Goal: Transaction & Acquisition: Purchase product/service

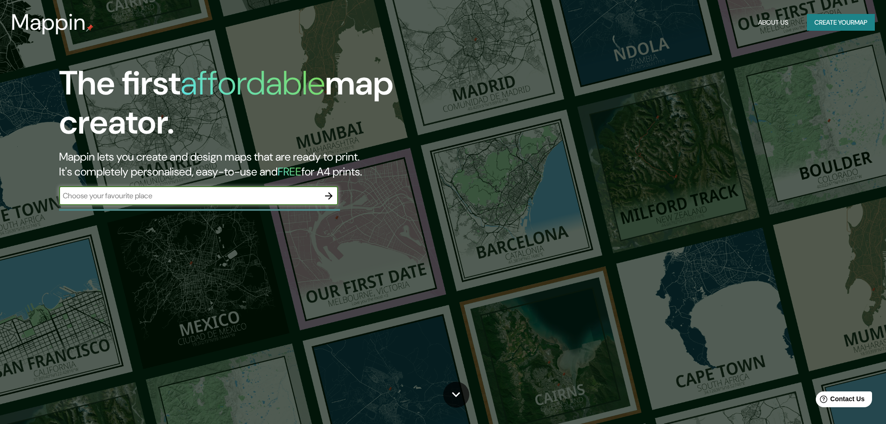
click at [169, 179] on h2 "Mappin lets you create and design maps that are ready to print. It's completely…" at bounding box center [280, 164] width 443 height 30
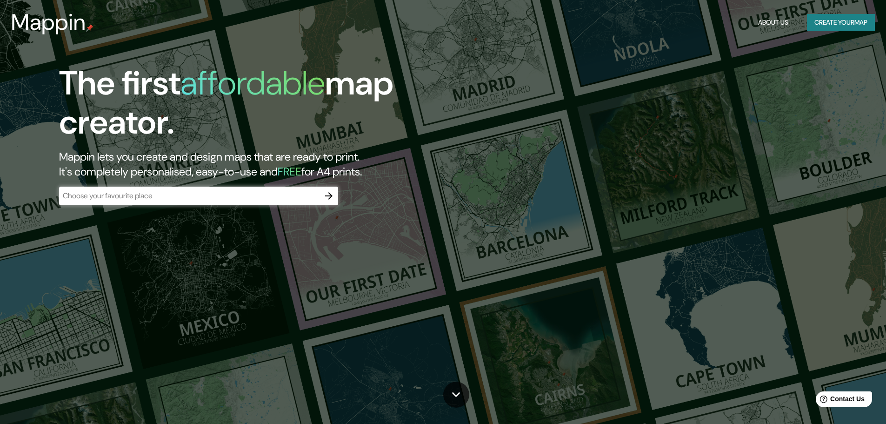
click at [165, 190] on div "​" at bounding box center [198, 195] width 279 height 19
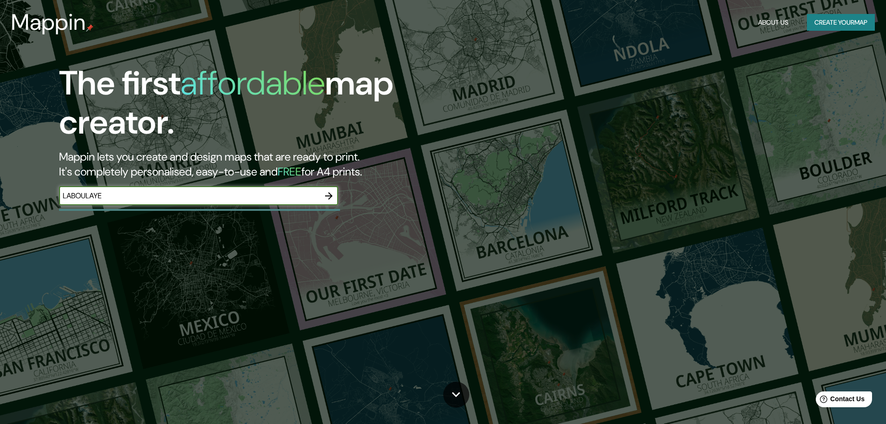
type input "LABOULAYE"
click at [849, 26] on button "Create your map" at bounding box center [841, 22] width 68 height 17
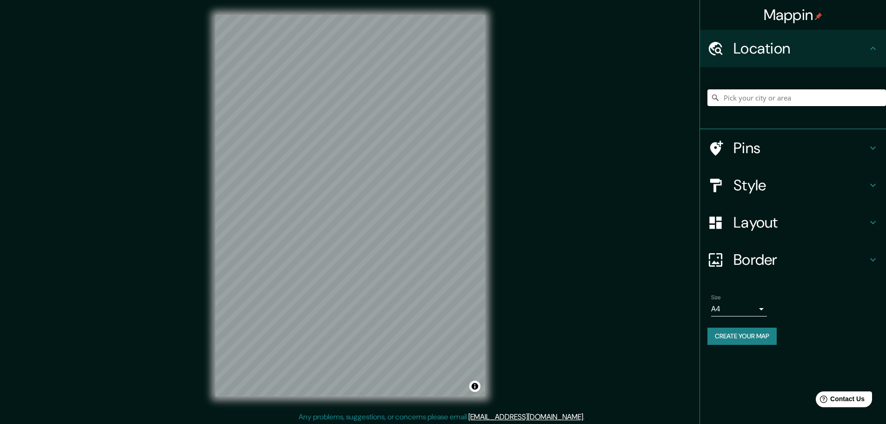
click at [769, 92] on input "Pick your city or area" at bounding box center [796, 97] width 179 height 17
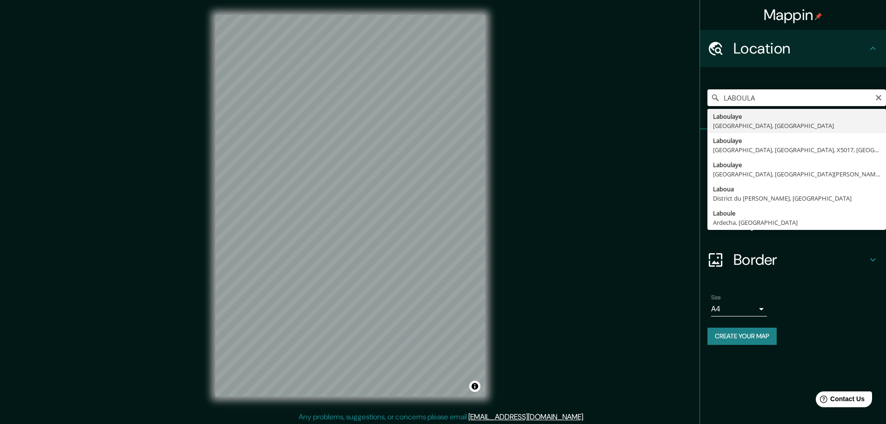
type input "Laboulaye, [GEOGRAPHIC_DATA], [GEOGRAPHIC_DATA]"
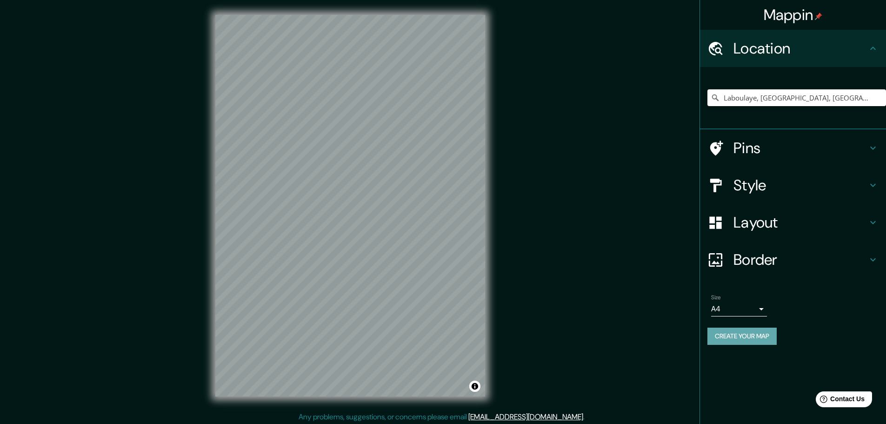
click at [743, 335] on button "Create your map" at bounding box center [741, 335] width 69 height 17
